Goal: Transaction & Acquisition: Purchase product/service

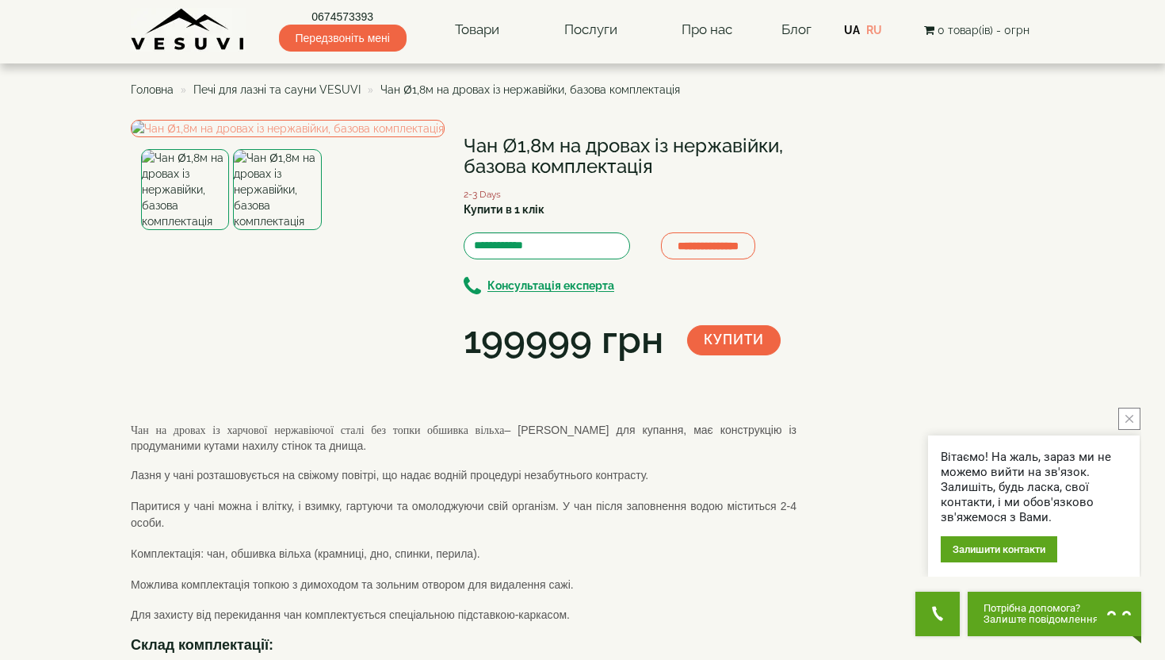
click at [202, 230] on img at bounding box center [185, 189] width 88 height 81
click at [277, 230] on img at bounding box center [277, 189] width 88 height 81
click at [181, 230] on img at bounding box center [185, 189] width 88 height 81
click at [309, 86] on span "Печі для лазні та сауни VESUVI" at bounding box center [276, 89] width 167 height 13
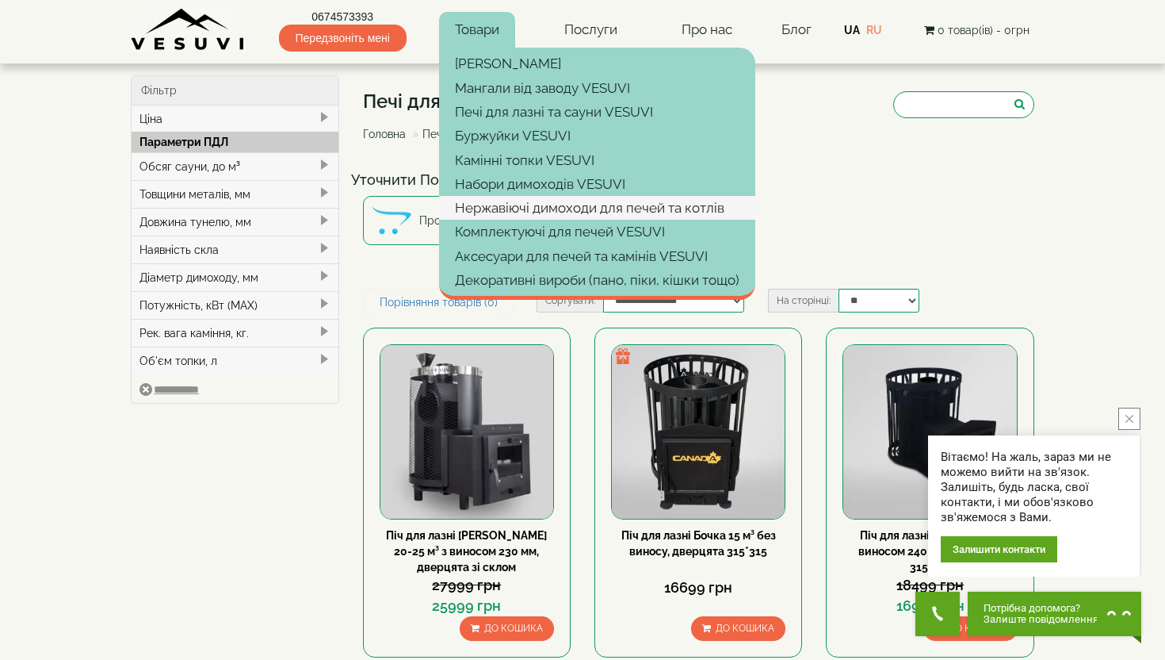
click at [518, 208] on link "Нержавіючі димоходи для печей та котлів" at bounding box center [597, 208] width 316 height 24
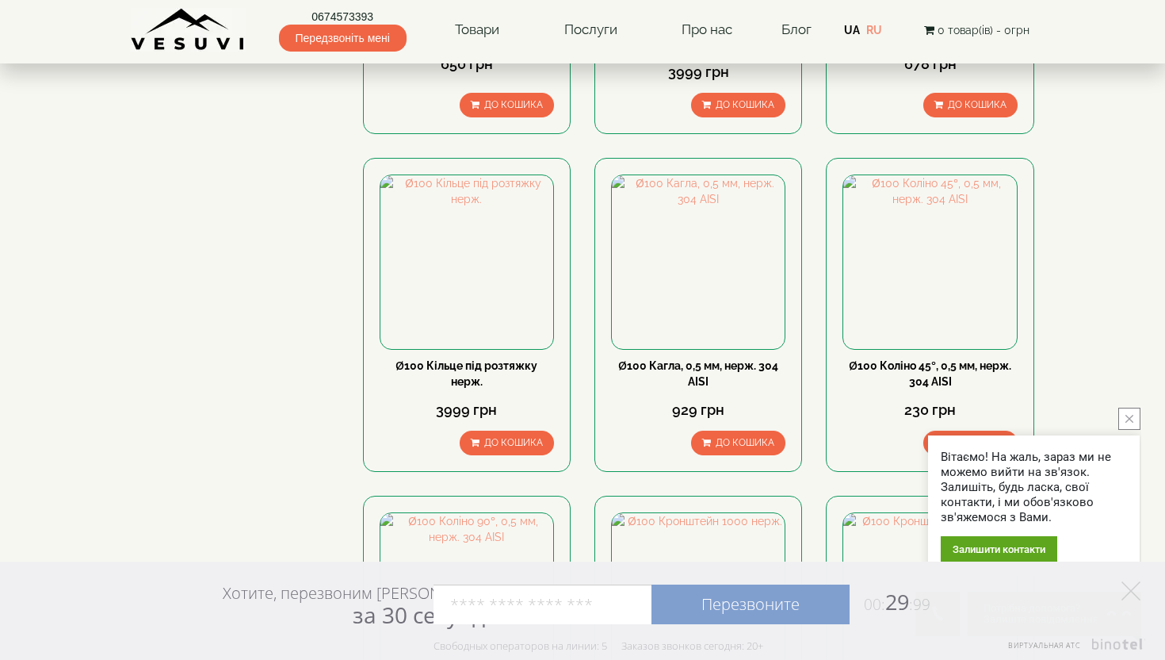
scroll to position [923, 0]
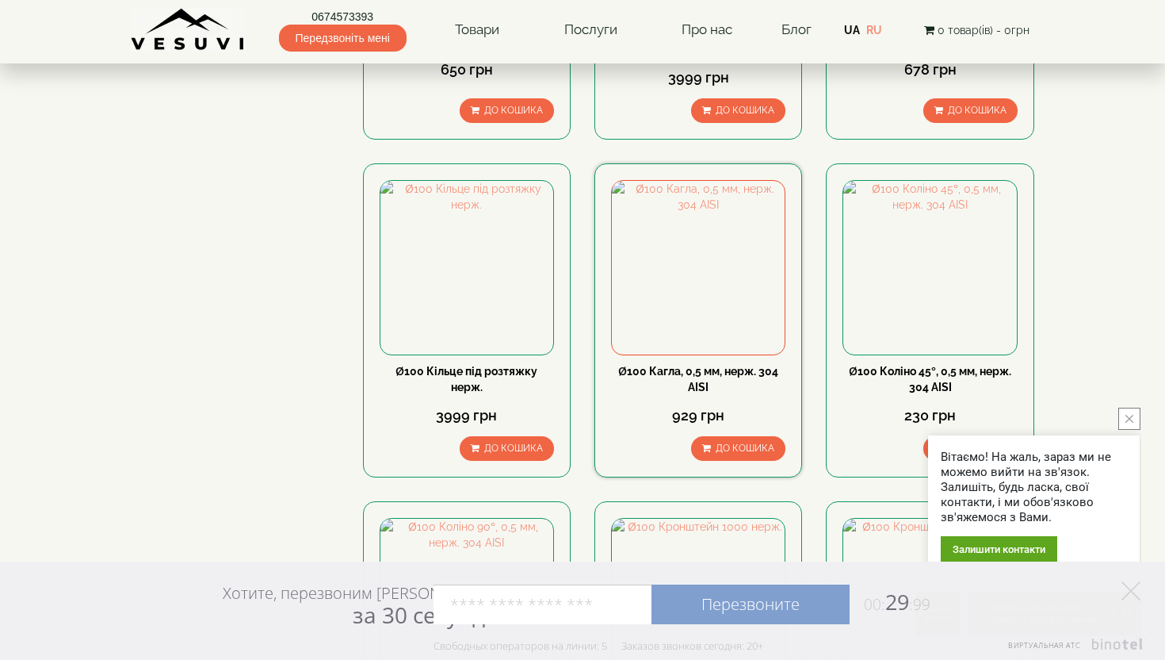
click at [678, 365] on link "Ø100 Кагла, 0,5 мм, нерж. 304 AISI" at bounding box center [698, 379] width 160 height 29
